Goal: Information Seeking & Learning: Learn about a topic

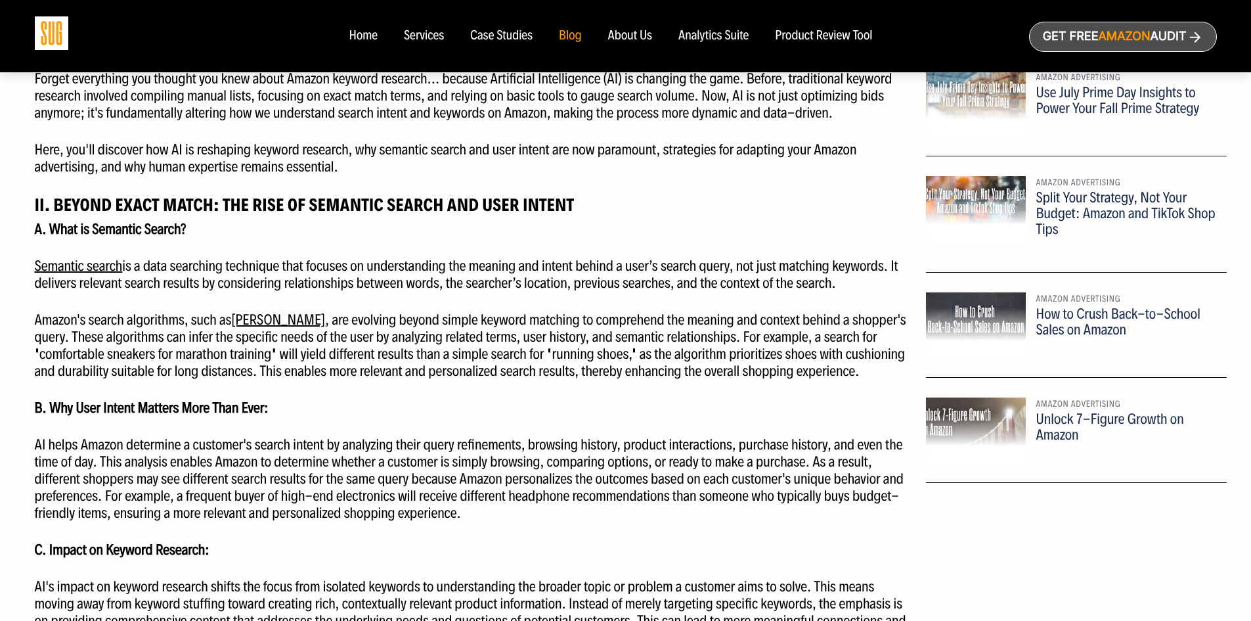
click at [303, 322] on p "Amazon's search algorithms, such as [PERSON_NAME] , are evolving beyond simple …" at bounding box center [476, 345] width 882 height 68
drag, startPoint x: 338, startPoint y: 203, endPoint x: 391, endPoint y: 205, distance: 53.9
click at [391, 205] on strong "II. Beyond Exact Match: The Rise of Semantic Search and User Intent" at bounding box center [305, 205] width 540 height 22
click at [418, 205] on strong "II. Beyond Exact Match: The Rise of Semantic Search and User Intent" at bounding box center [305, 205] width 540 height 22
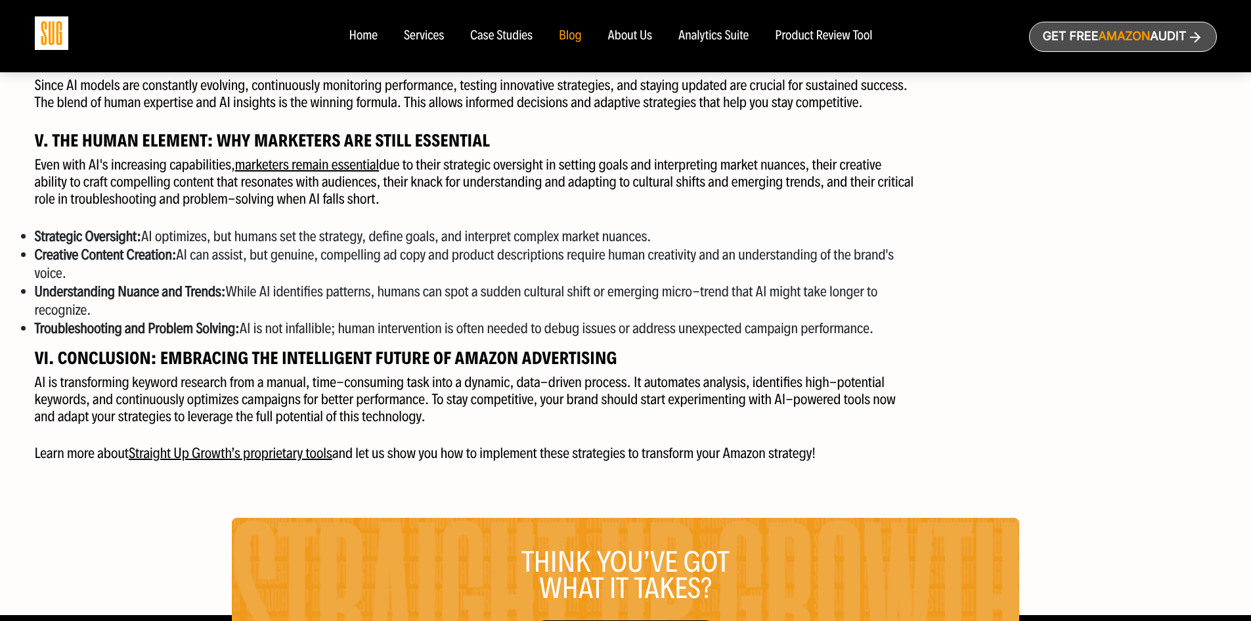
scroll to position [2036, 0]
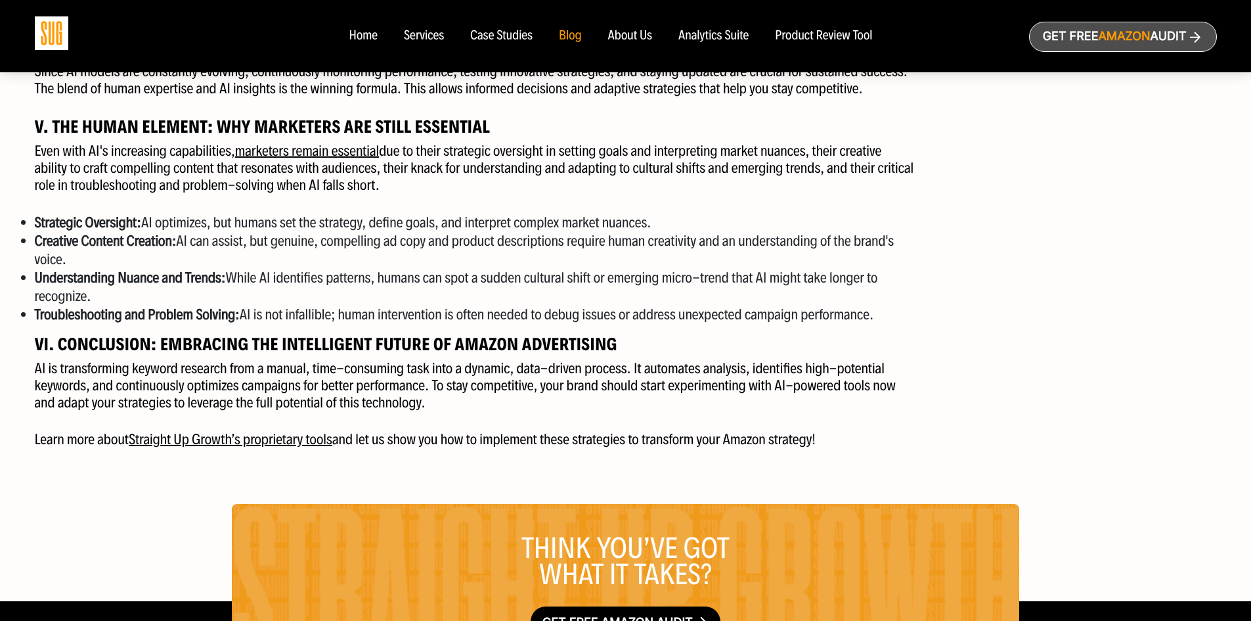
click at [337, 349] on strong "VI. Conclusion: Embracing the Intelligent Future of Amazon Advertising" at bounding box center [326, 344] width 582 height 22
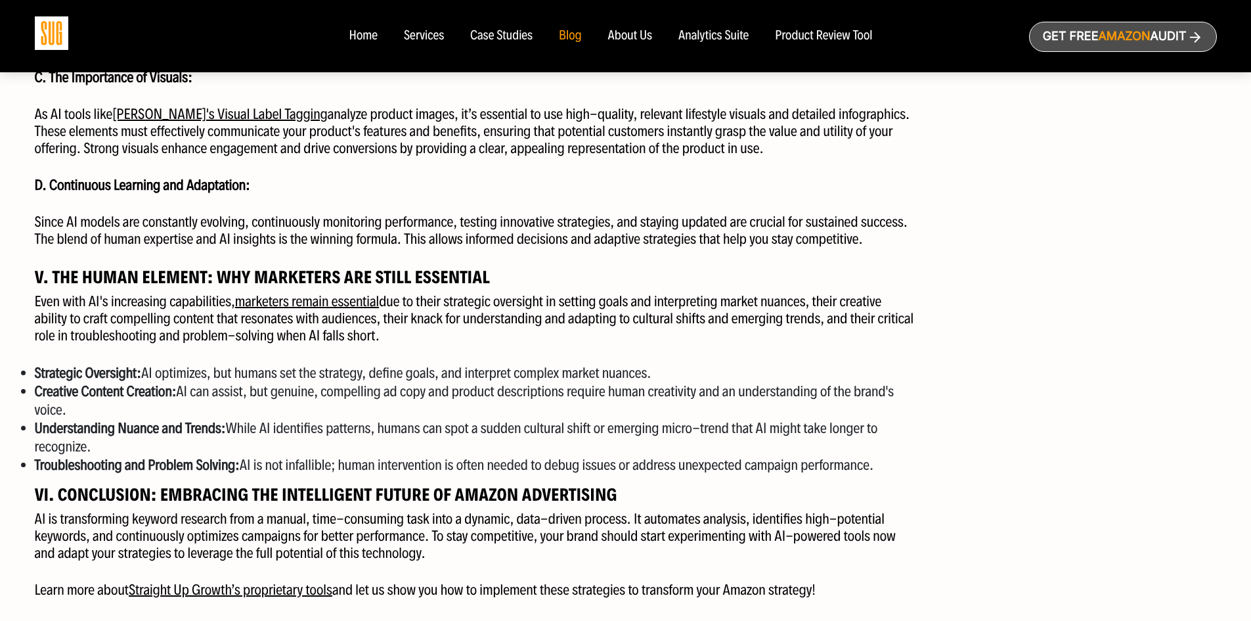
scroll to position [1623, 0]
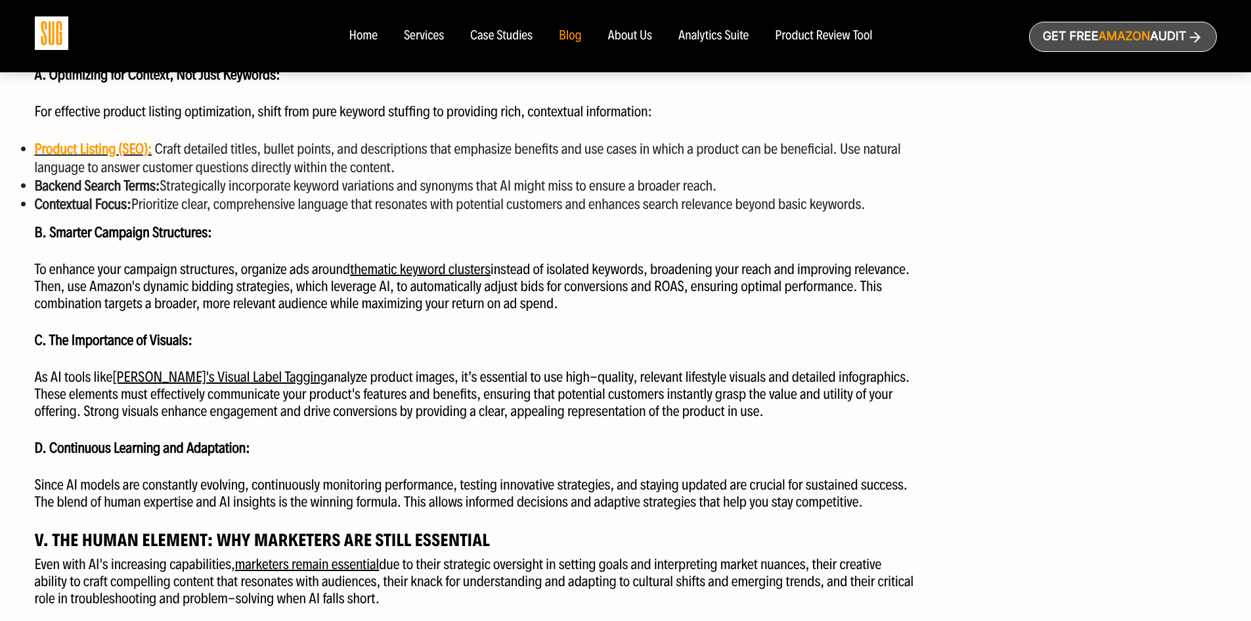
click at [176, 383] on link "[PERSON_NAME]'s Visual Label Tagging" at bounding box center [219, 377] width 215 height 18
click at [179, 379] on link "[PERSON_NAME]'s Visual Label Tagging" at bounding box center [219, 377] width 215 height 18
click at [186, 374] on link "[PERSON_NAME]'s Visual Label Tagging" at bounding box center [219, 377] width 215 height 18
click at [192, 371] on link "[PERSON_NAME]'s Visual Label Tagging" at bounding box center [219, 377] width 215 height 18
click at [216, 374] on link "[PERSON_NAME]'s Visual Label Tagging" at bounding box center [219, 377] width 215 height 18
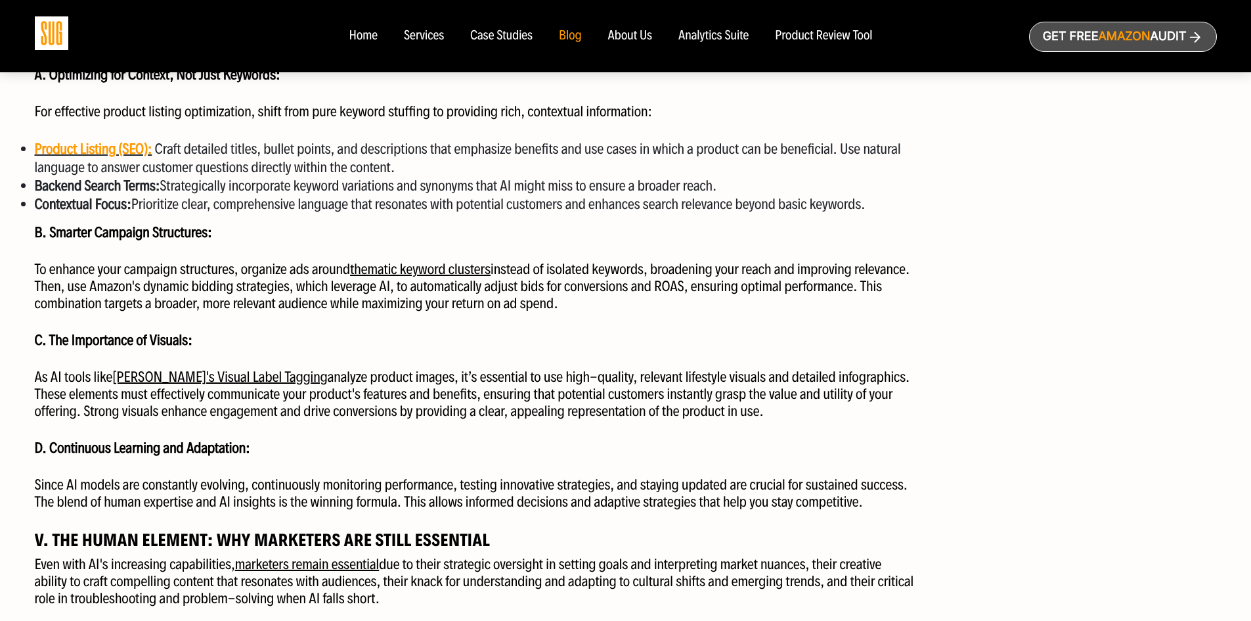
click at [225, 377] on link "[PERSON_NAME]'s Visual Label Tagging" at bounding box center [219, 377] width 215 height 18
click at [167, 380] on link "[PERSON_NAME]'s Visual Label Tagging" at bounding box center [219, 377] width 215 height 18
click at [187, 379] on link "[PERSON_NAME]'s Visual Label Tagging" at bounding box center [219, 377] width 215 height 18
click at [194, 375] on link "[PERSON_NAME]'s Visual Label Tagging" at bounding box center [219, 377] width 215 height 18
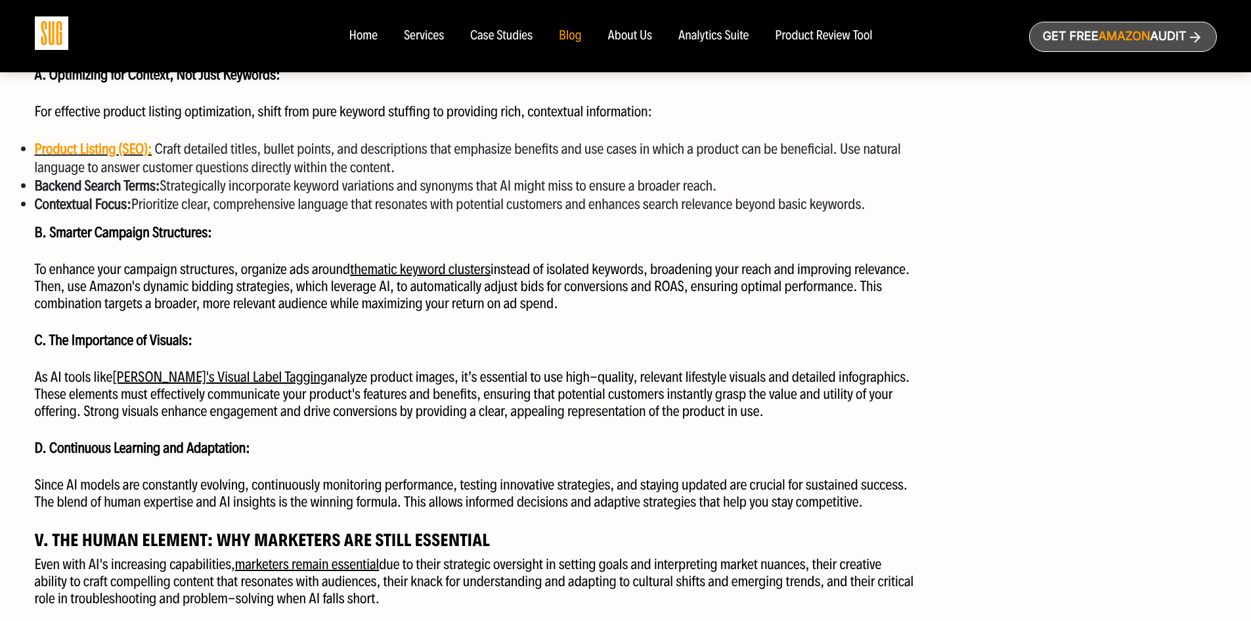
click at [318, 378] on p "As AI tools like [PERSON_NAME]'s Visual Label Tagging analyze product images, i…" at bounding box center [476, 393] width 882 height 51
drag, startPoint x: 114, startPoint y: 378, endPoint x: 268, endPoint y: 374, distance: 153.7
click at [268, 374] on p "As AI tools like [PERSON_NAME]'s Visual Label Tagging analyze product images, i…" at bounding box center [476, 393] width 882 height 51
copy link "[PERSON_NAME]'s Visual Label Tagging"
click at [971, 174] on div "Popular Posts Amazon Advertising Use July Prime Day Insights to Power Your Fall…" at bounding box center [1076, 34] width 301 height 1692
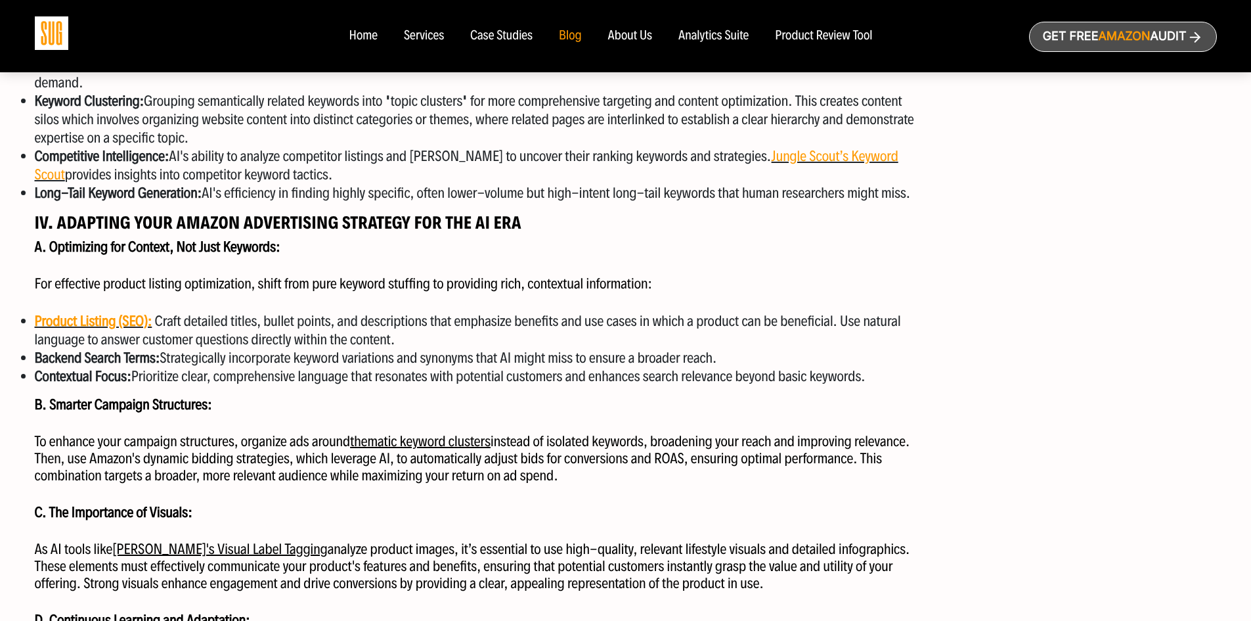
scroll to position [1360, 0]
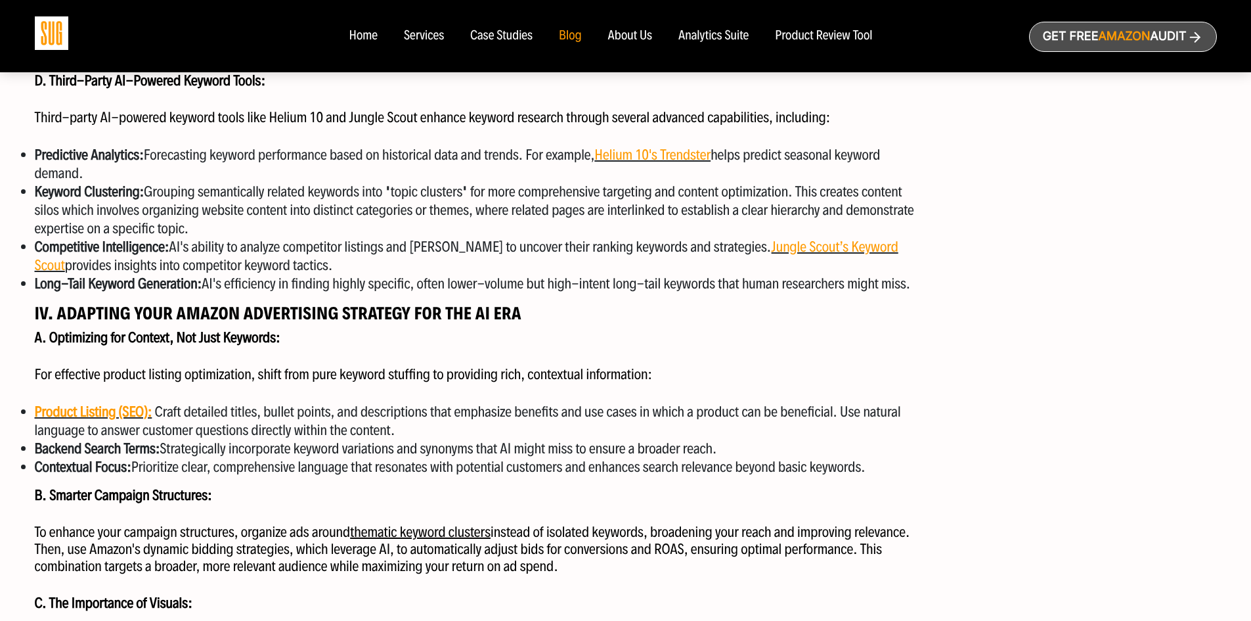
drag, startPoint x: 1141, startPoint y: 238, endPoint x: 1106, endPoint y: 224, distance: 38.0
click at [1141, 238] on div "Popular Posts Amazon Advertising Use July Prime Day Insights to Power Your Fall…" at bounding box center [1076, 297] width 301 height 1692
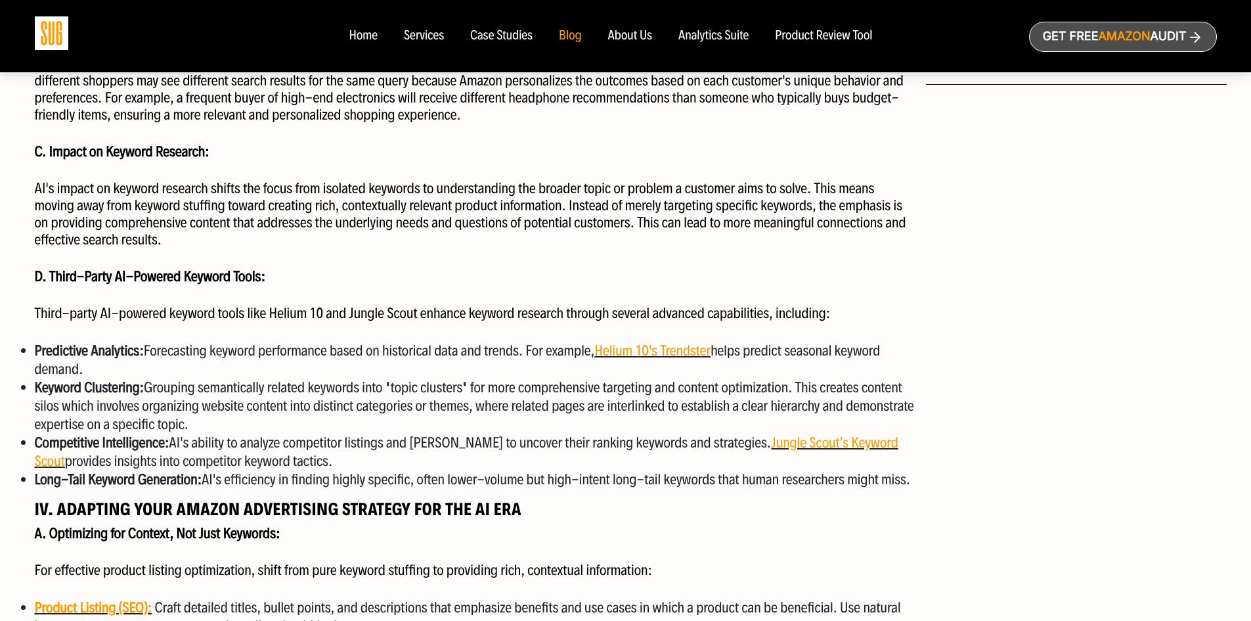
scroll to position [1163, 0]
